Goal: Task Accomplishment & Management: Manage account settings

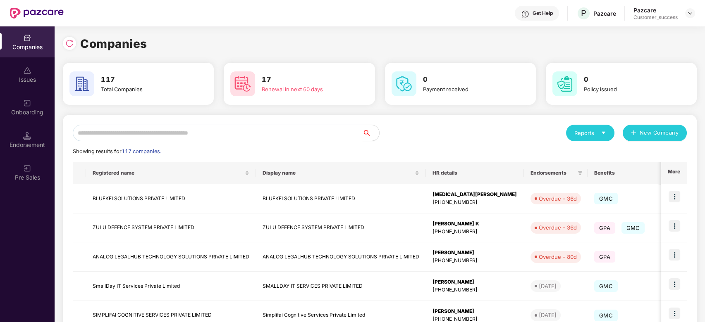
click at [182, 131] on input "text" at bounding box center [218, 133] width 290 height 17
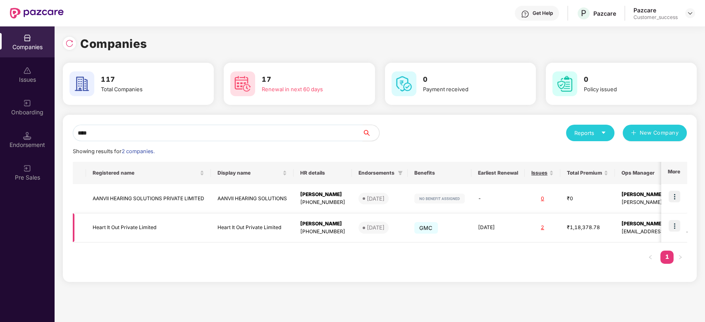
type input "****"
click at [678, 226] on img at bounding box center [674, 226] width 12 height 12
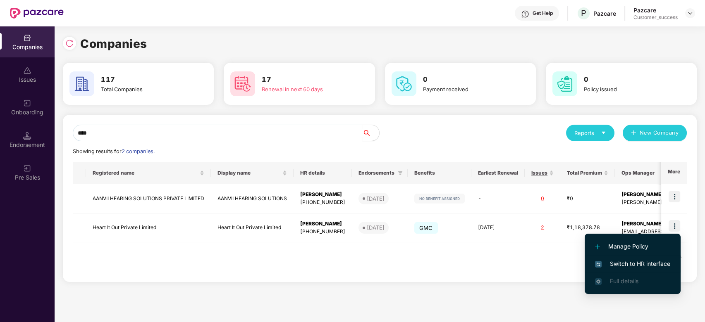
click at [639, 263] on span "Switch to HR interface" at bounding box center [632, 264] width 75 height 9
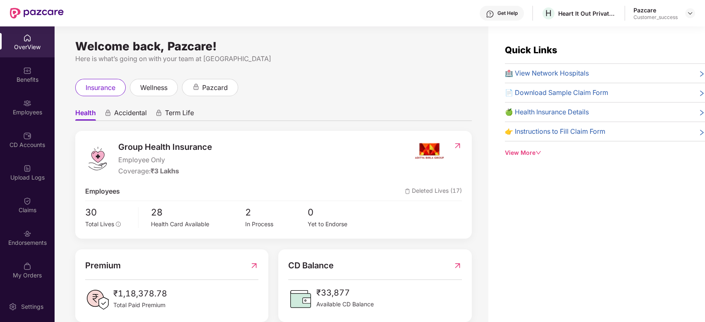
click at [17, 105] on div "Employees" at bounding box center [27, 107] width 55 height 31
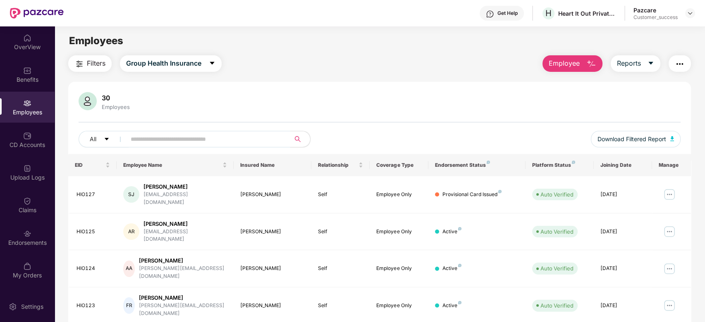
click at [148, 131] on span at bounding box center [205, 139] width 169 height 17
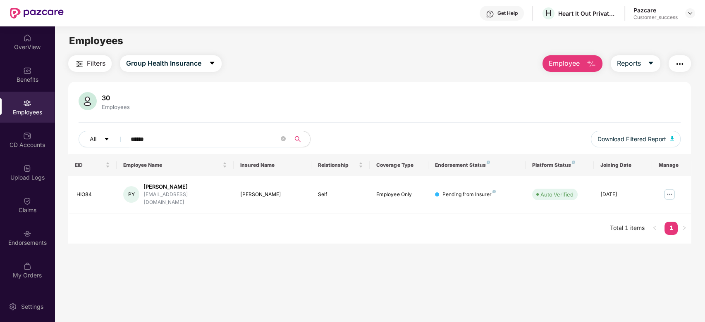
type input "******"
click at [23, 245] on div "Endorsements" at bounding box center [27, 243] width 55 height 8
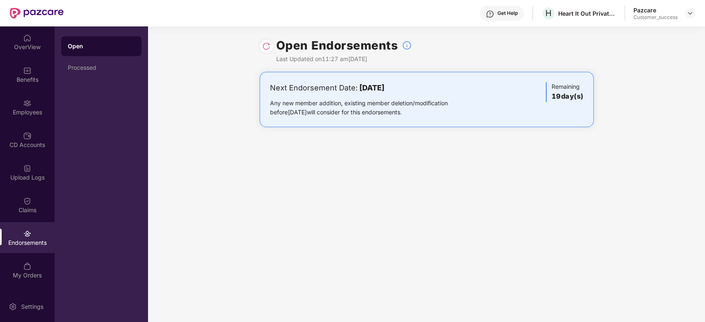
click at [260, 51] on div "Open Endorsements Last Updated on 11:27 am, 16 Sep 2025" at bounding box center [427, 48] width 334 height 45
click at [106, 74] on div "Processed" at bounding box center [101, 68] width 80 height 20
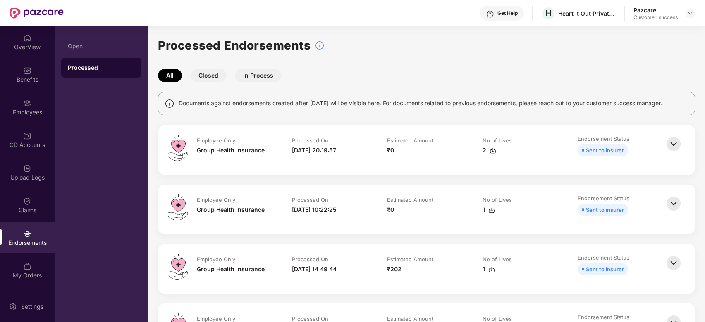
click at [670, 145] on img at bounding box center [673, 144] width 18 height 18
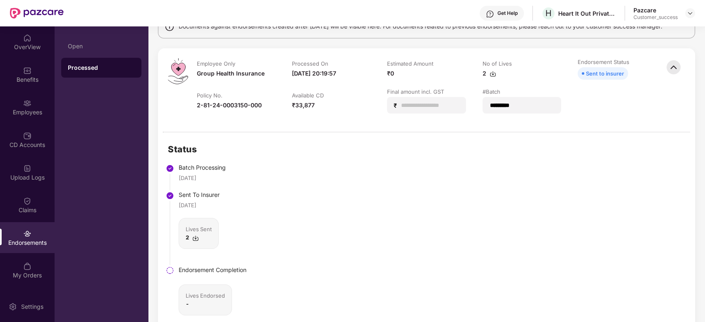
scroll to position [77, 0]
click at [673, 64] on img at bounding box center [673, 67] width 18 height 18
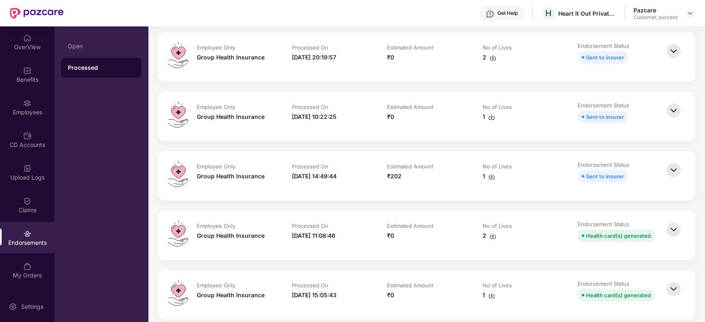
scroll to position [93, 0]
click at [671, 114] on img at bounding box center [673, 110] width 18 height 18
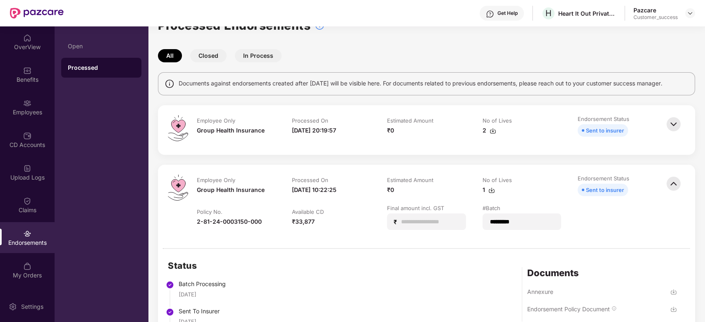
scroll to position [0, 0]
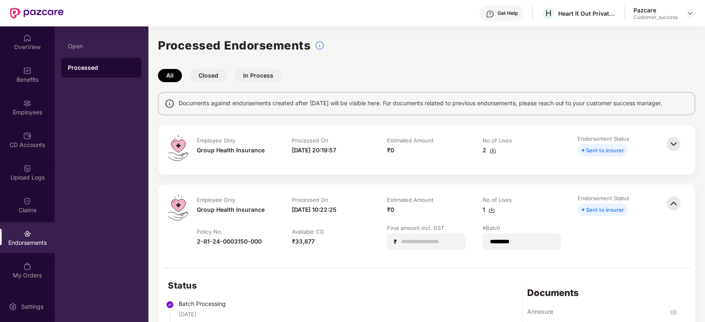
click at [676, 200] on img at bounding box center [673, 204] width 18 height 18
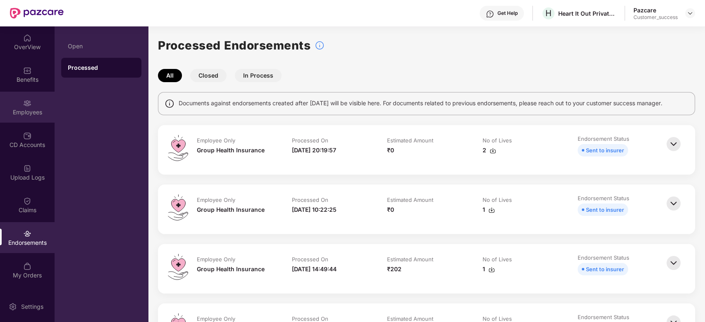
click at [12, 112] on div "Employees" at bounding box center [27, 112] width 55 height 8
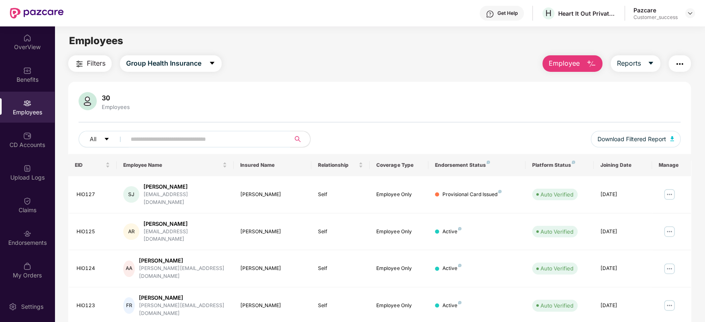
click at [193, 141] on input "text" at bounding box center [205, 139] width 148 height 12
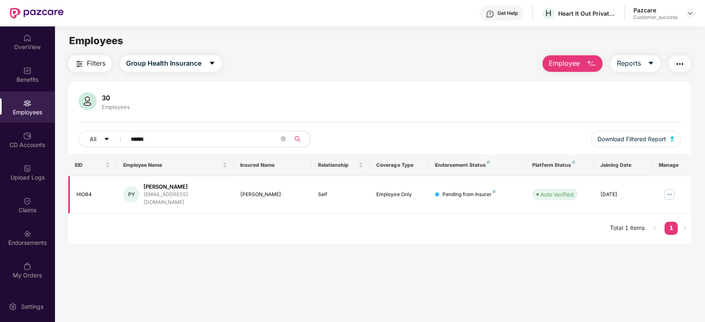
type input "******"
click at [670, 195] on img at bounding box center [669, 194] width 13 height 13
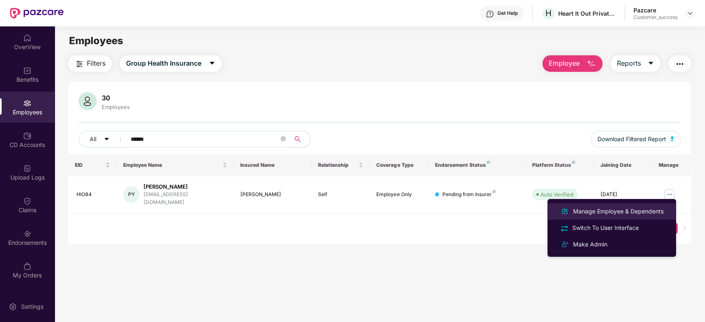
click at [640, 213] on div "Manage Employee & Dependents" at bounding box center [618, 211] width 94 height 9
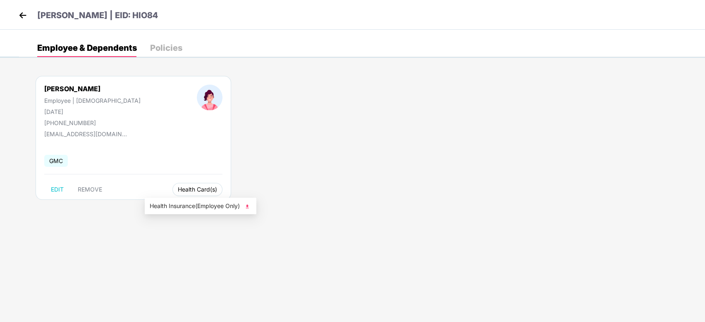
click at [178, 189] on span "Health Card(s)" at bounding box center [197, 190] width 39 height 4
click at [178, 205] on span "Health Insurance(Employee Only)" at bounding box center [201, 206] width 102 height 9
click at [21, 19] on img at bounding box center [23, 15] width 12 height 12
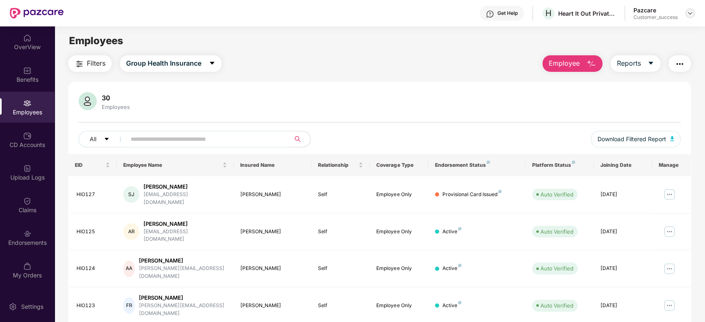
click at [690, 13] on img at bounding box center [689, 13] width 7 height 7
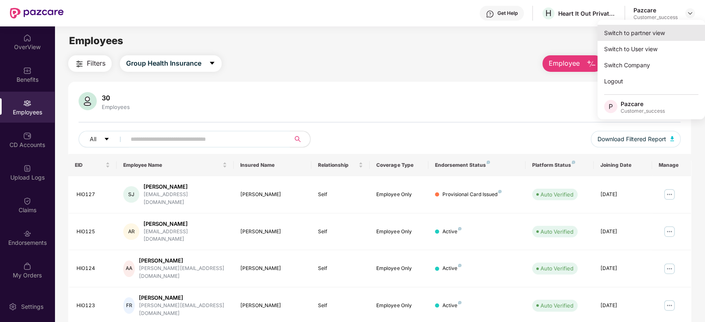
click at [659, 28] on div "Switch to partner view" at bounding box center [650, 33] width 107 height 16
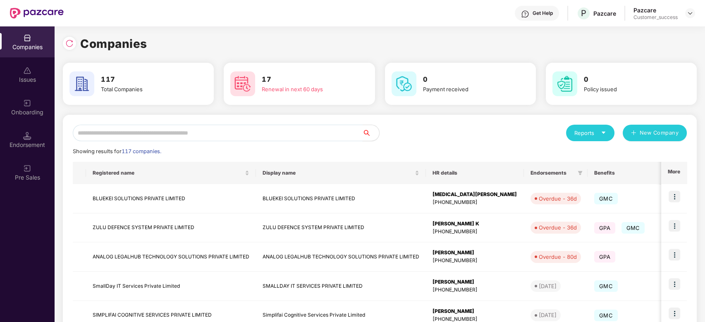
click at [296, 131] on input "text" at bounding box center [218, 133] width 290 height 17
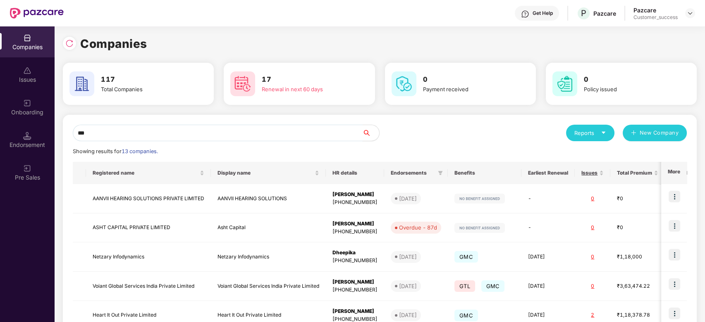
type input "****"
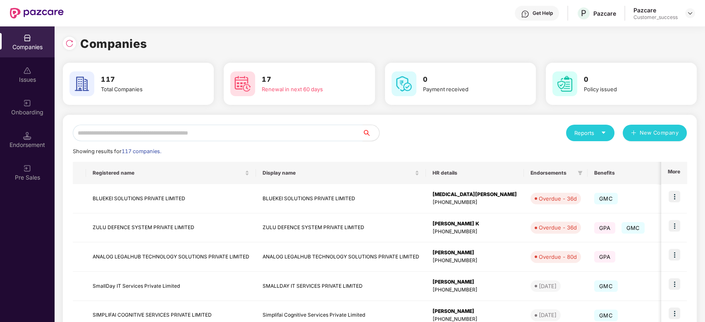
click at [333, 125] on input "text" at bounding box center [218, 133] width 290 height 17
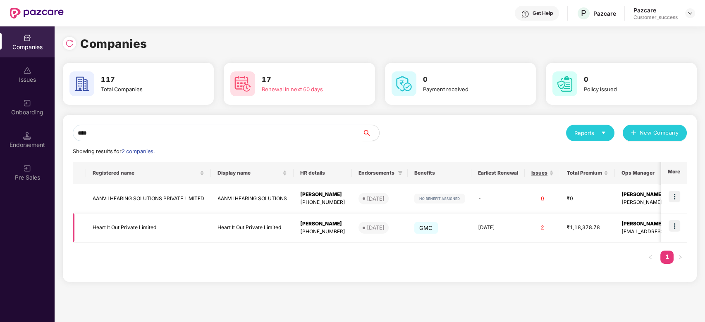
type input "****"
click at [681, 231] on td at bounding box center [674, 228] width 26 height 29
click at [676, 230] on img at bounding box center [674, 226] width 12 height 12
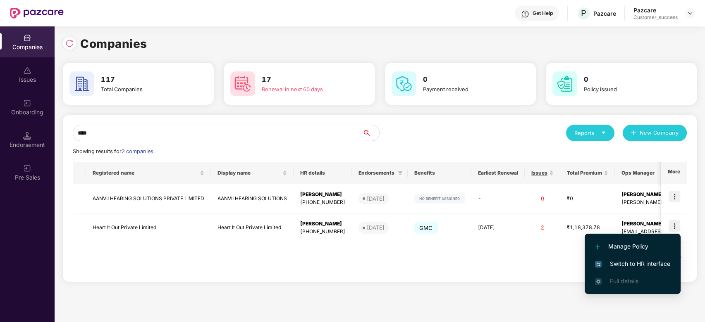
click at [647, 264] on span "Switch to HR interface" at bounding box center [632, 264] width 75 height 9
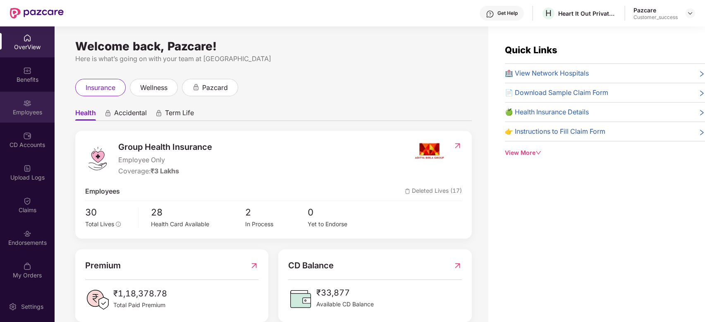
click at [17, 104] on div "Employees" at bounding box center [27, 107] width 55 height 31
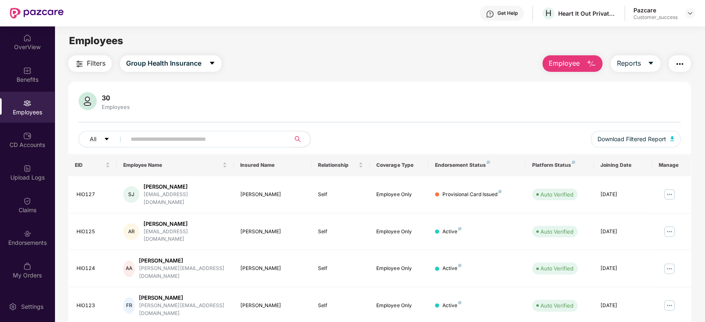
click at [148, 138] on input "text" at bounding box center [205, 139] width 148 height 12
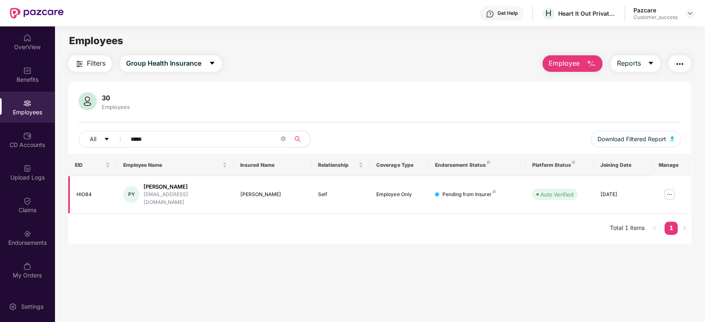
type input "*****"
click at [671, 194] on img at bounding box center [669, 194] width 13 height 13
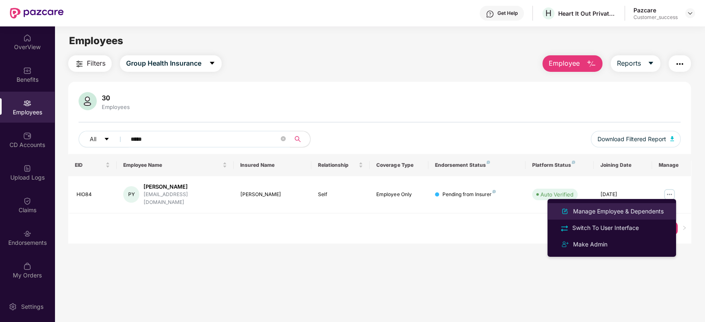
click at [610, 211] on div "Manage Employee & Dependents" at bounding box center [618, 211] width 94 height 9
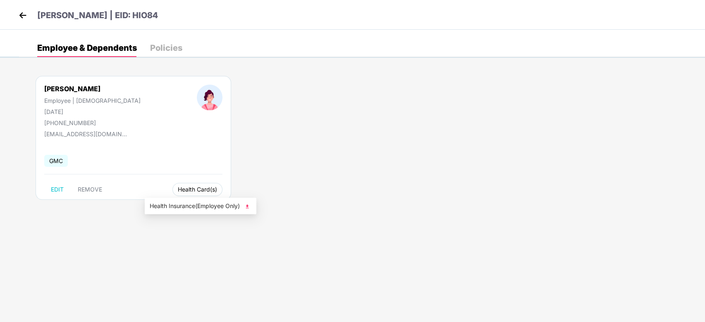
click at [178, 190] on span "Health Card(s)" at bounding box center [197, 190] width 39 height 4
click at [178, 192] on span "Health Card(s)" at bounding box center [197, 190] width 39 height 4
click at [182, 210] on span "Health Insurance(Employee Only)" at bounding box center [201, 206] width 102 height 9
